Goal: Task Accomplishment & Management: Use online tool/utility

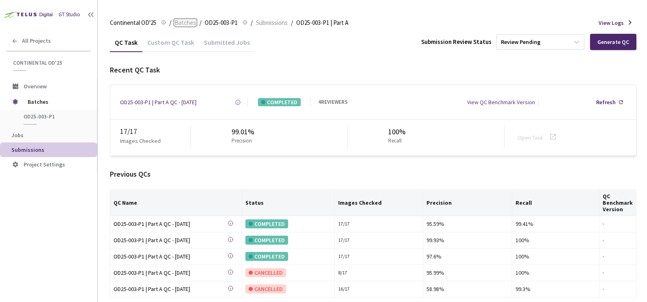
click at [187, 21] on span "Batches" at bounding box center [186, 23] width 22 height 10
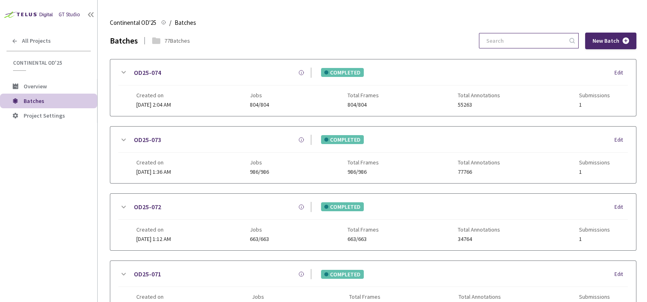
click at [514, 37] on input at bounding box center [525, 40] width 87 height 15
paste input "OD25-045"
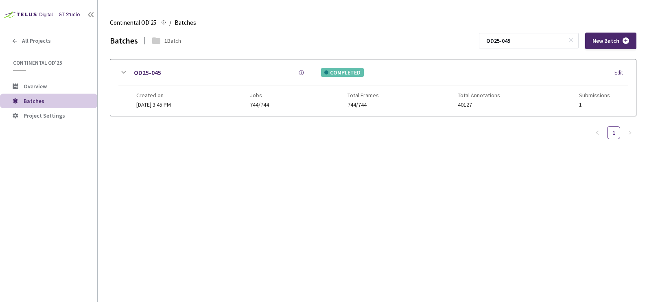
type input "OD25-045"
click at [122, 72] on icon at bounding box center [124, 72] width 4 height 2
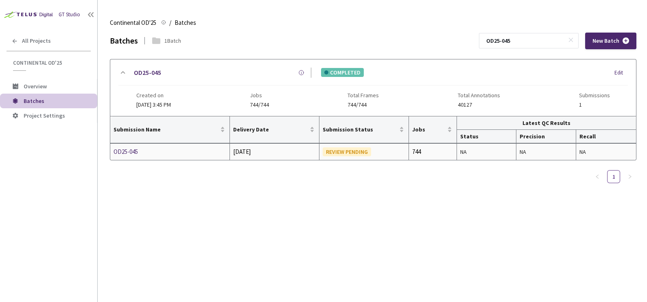
click at [129, 156] on td "OD25-045" at bounding box center [170, 152] width 120 height 16
click at [129, 154] on div "OD25-045" at bounding box center [157, 152] width 86 height 10
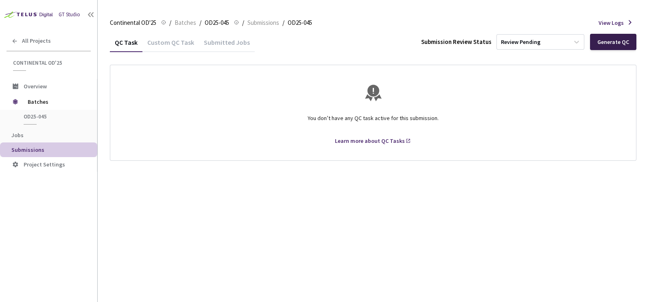
click at [608, 39] on div "Generate QC" at bounding box center [614, 42] width 32 height 7
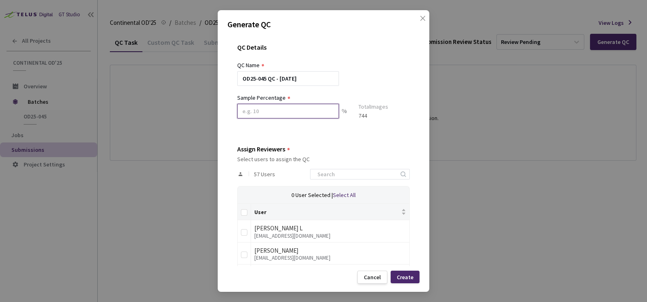
click at [272, 114] on input at bounding box center [288, 111] width 102 height 15
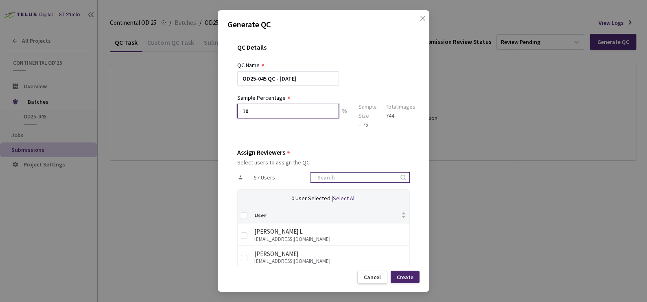
type input "10"
click at [347, 181] on input at bounding box center [356, 178] width 87 height 10
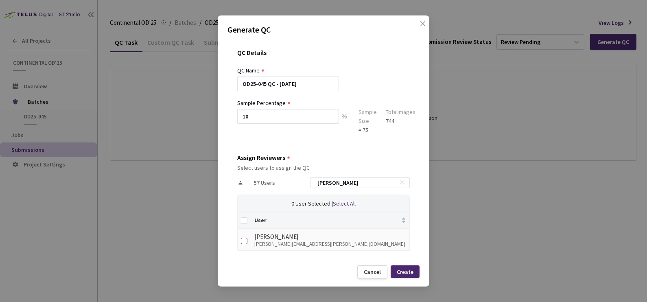
type input "[PERSON_NAME]"
click at [241, 241] on input "checkbox" at bounding box center [244, 241] width 7 height 7
checkbox input "true"
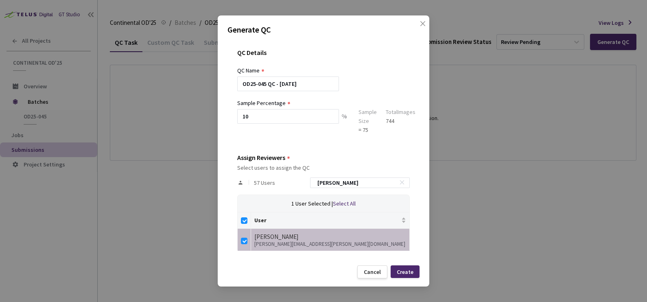
drag, startPoint x: 298, startPoint y: 190, endPoint x: 217, endPoint y: 193, distance: 81.1
click at [218, 193] on div "Generate QC QC Details QC Name OD25-045 QC - [DATE] Sample Percentage 10 % Samp…" at bounding box center [324, 151] width 212 height 272
checkbox input "false"
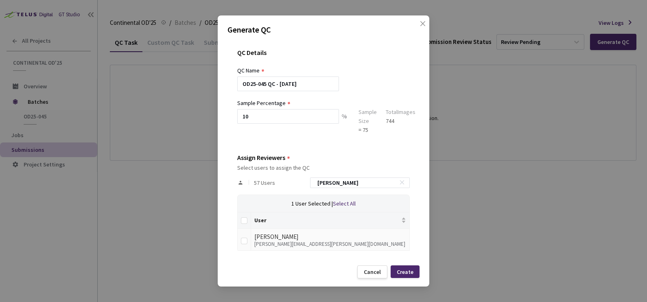
type input "[PERSON_NAME]"
click at [245, 242] on input "checkbox" at bounding box center [244, 241] width 7 height 7
checkbox input "true"
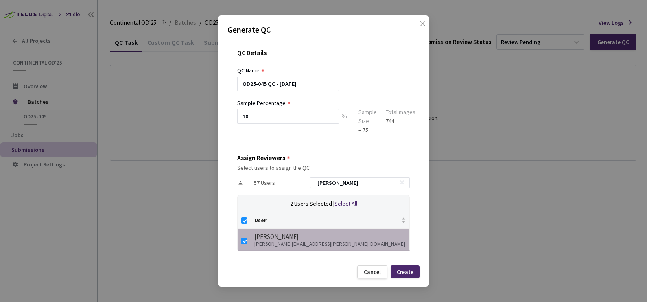
checkbox input "true"
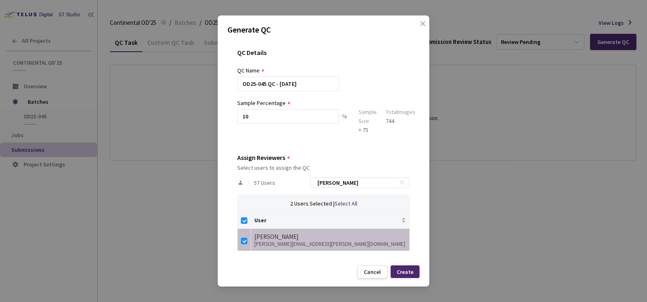
drag, startPoint x: 356, startPoint y: 181, endPoint x: 188, endPoint y: 206, distance: 169.6
click at [199, 204] on div "Generate QC QC Details QC Name OD25-045 QC - [DATE] Sample Percentage 10 % Samp…" at bounding box center [323, 151] width 647 height 302
checkbox input "false"
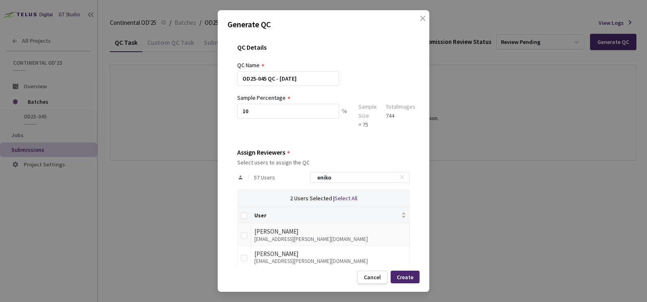
type input "eniko"
click at [239, 234] on td at bounding box center [244, 234] width 13 height 22
click at [247, 232] on input "checkbox" at bounding box center [244, 235] width 7 height 7
checkbox input "true"
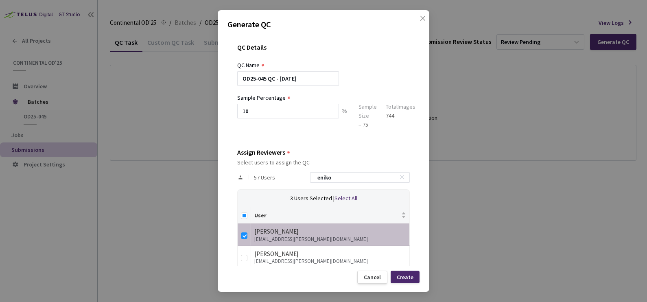
drag, startPoint x: 345, startPoint y: 179, endPoint x: 191, endPoint y: 188, distance: 154.5
click at [193, 188] on div "Generate QC QC Details QC Name OD25-045 QC - [DATE] Sample Percentage 10 % Samp…" at bounding box center [323, 151] width 647 height 302
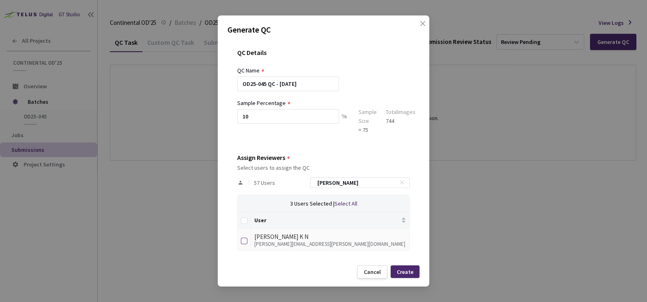
type input "[PERSON_NAME]"
drag, startPoint x: 246, startPoint y: 240, endPoint x: 270, endPoint y: 243, distance: 23.7
click at [246, 240] on input "checkbox" at bounding box center [244, 241] width 7 height 7
checkbox input "true"
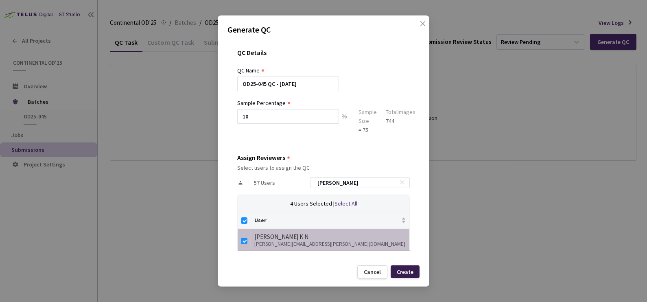
click at [409, 267] on div "Create" at bounding box center [405, 271] width 29 height 13
